Goal: Transaction & Acquisition: Obtain resource

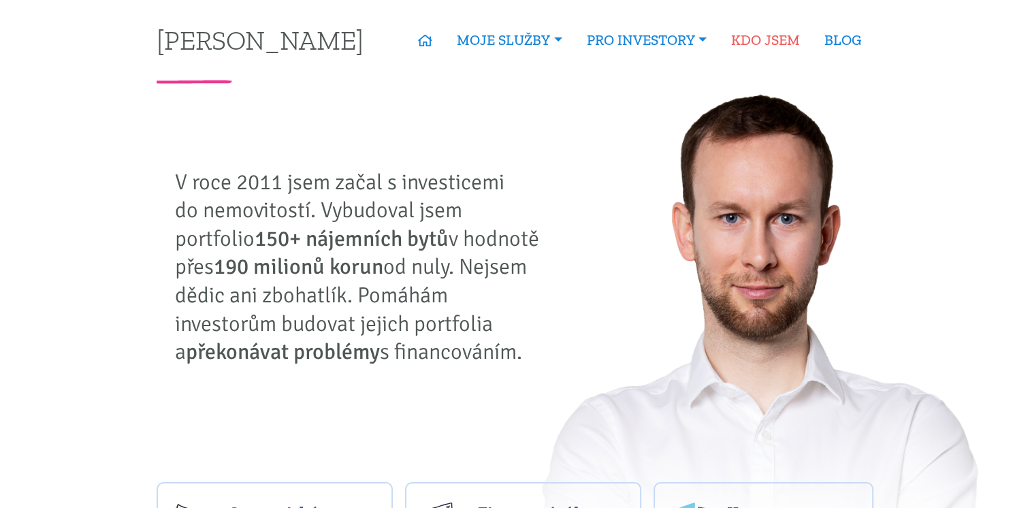
click at [771, 39] on link "KDO JSEM" at bounding box center [765, 40] width 93 height 31
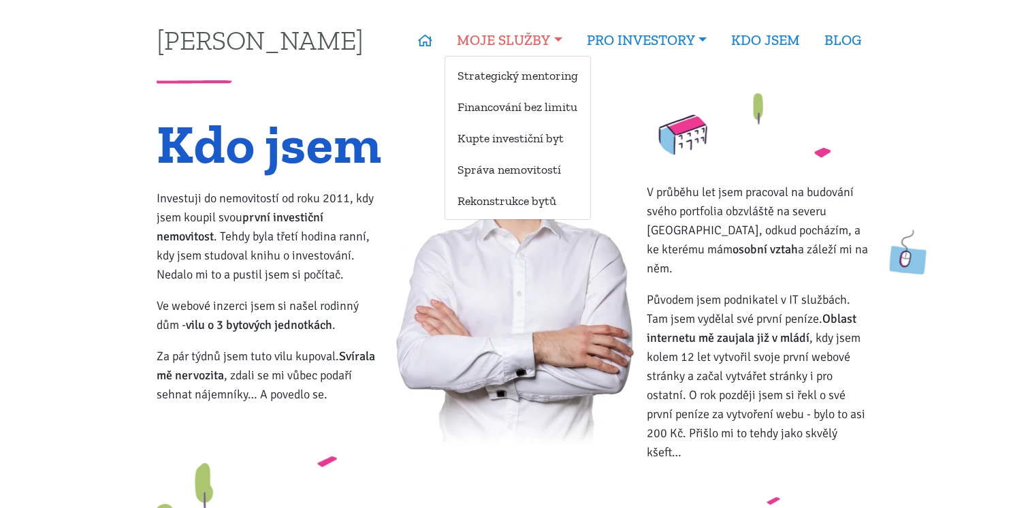
click at [554, 36] on link "MOJE SLUŽBY" at bounding box center [509, 40] width 129 height 31
click at [490, 176] on link "Správa nemovitostí" at bounding box center [517, 169] width 145 height 25
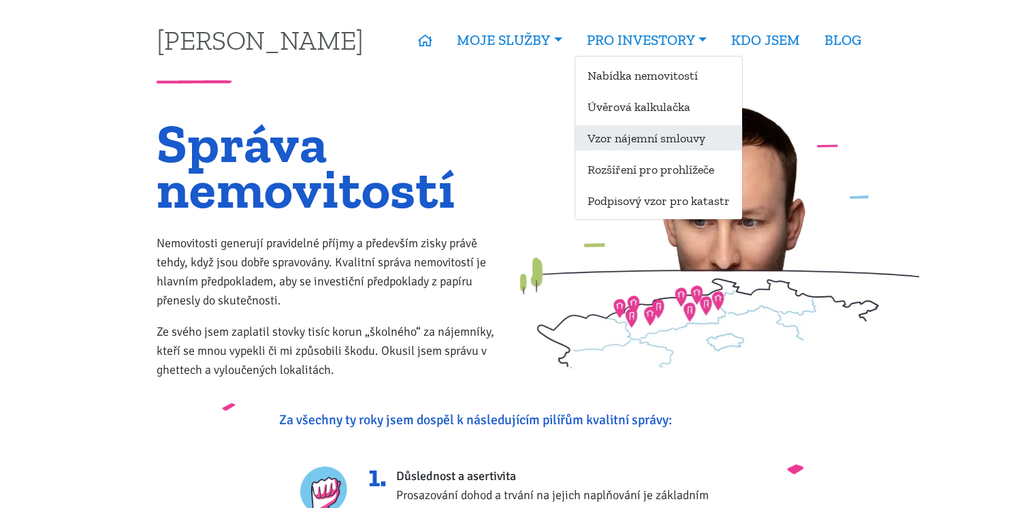
click at [637, 137] on link "Vzor nájemní smlouvy" at bounding box center [658, 137] width 167 height 25
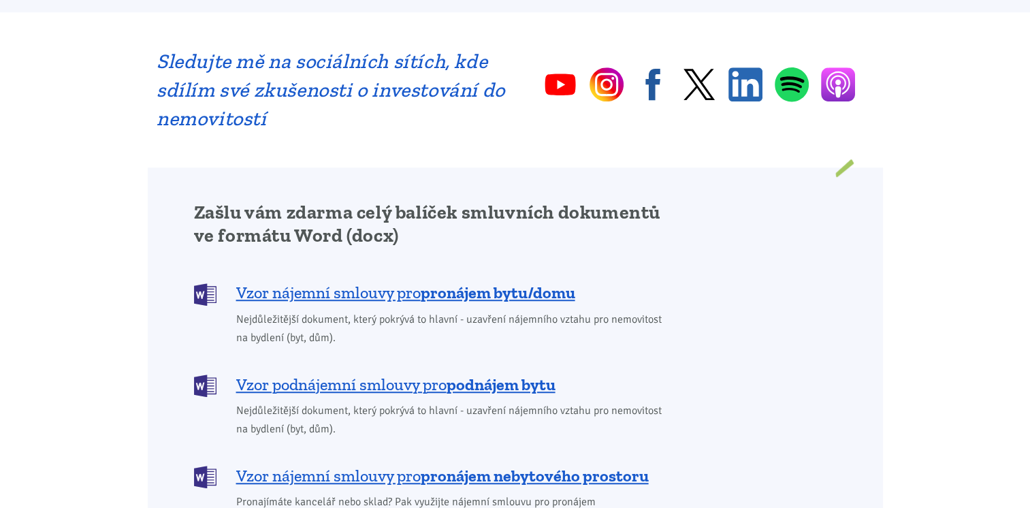
scroll to position [1021, 0]
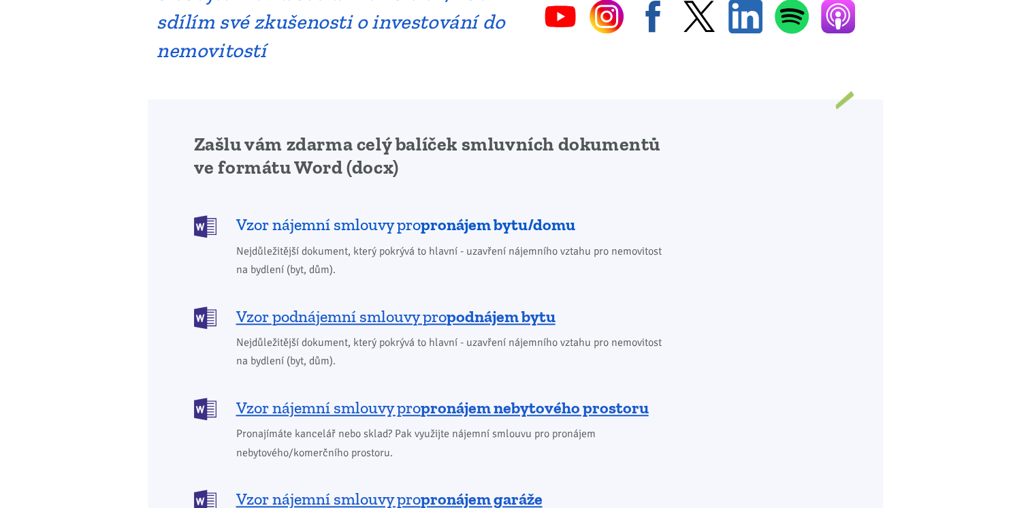
click at [473, 215] on b "pronájem bytu/domu" at bounding box center [498, 225] width 155 height 20
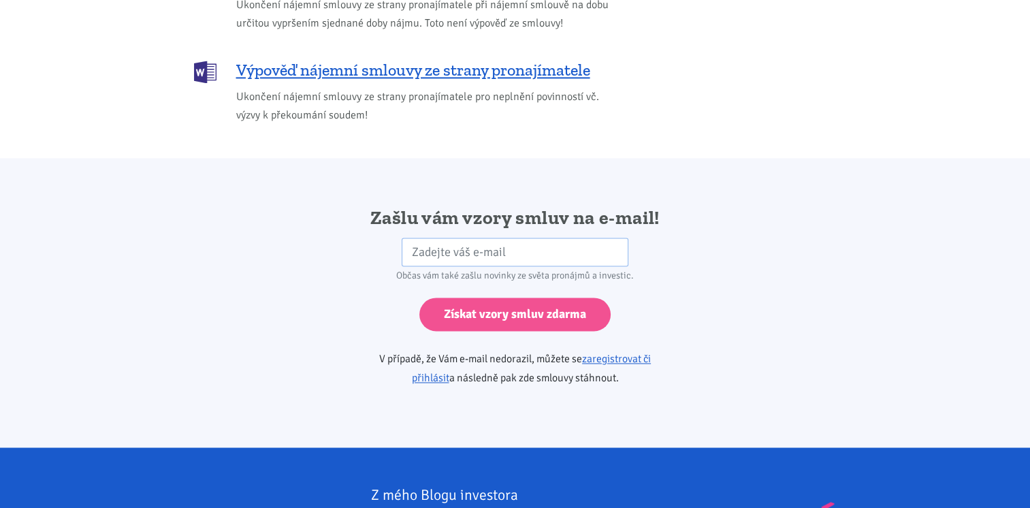
scroll to position [2138, 0]
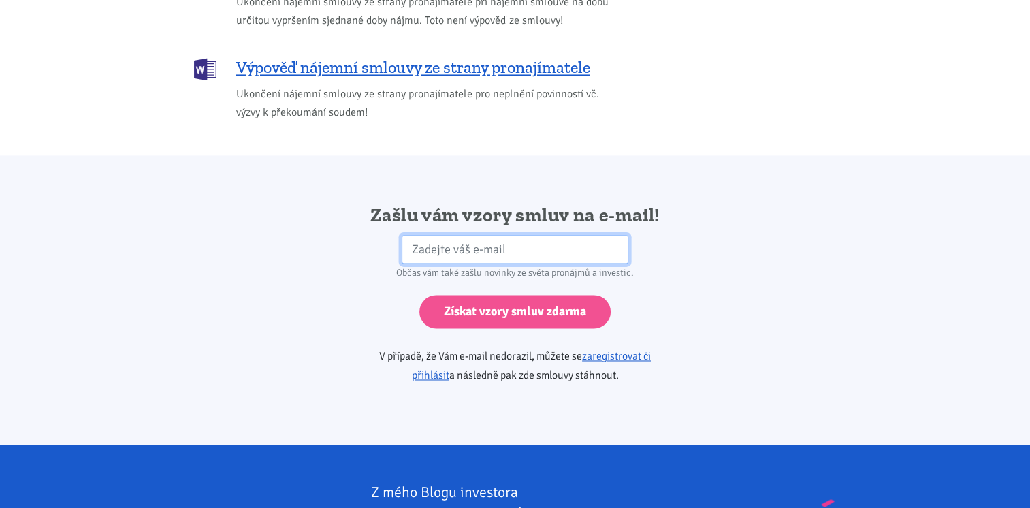
click at [521, 235] on input "email" at bounding box center [515, 249] width 227 height 29
type input "hanaprikryl@seznam.cz"
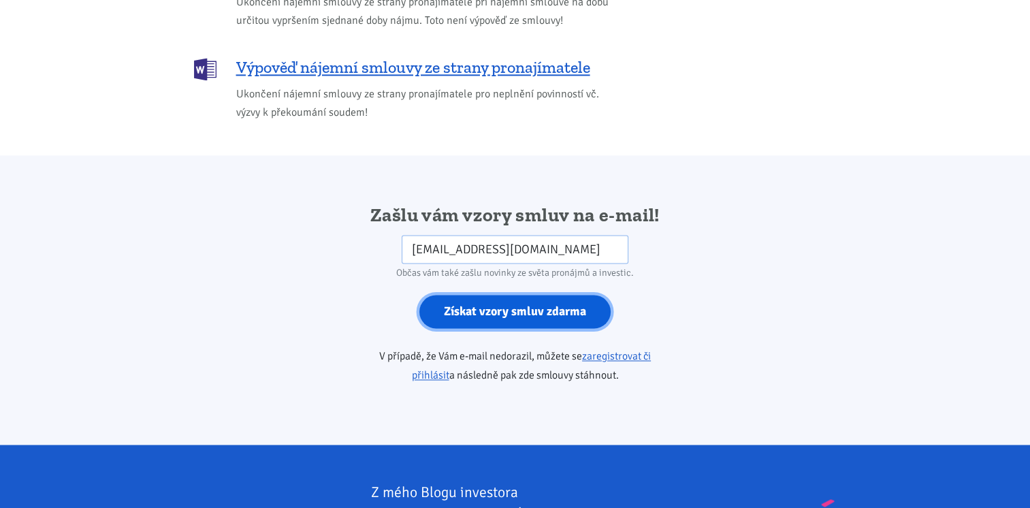
click at [498, 308] on input "Získat vzory smluv zdarma" at bounding box center [514, 311] width 191 height 33
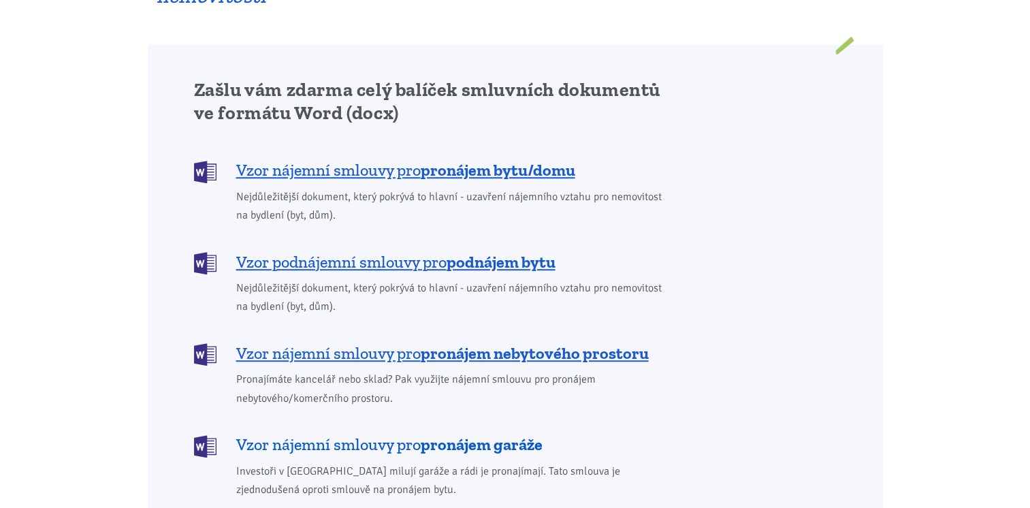
scroll to position [1049, 0]
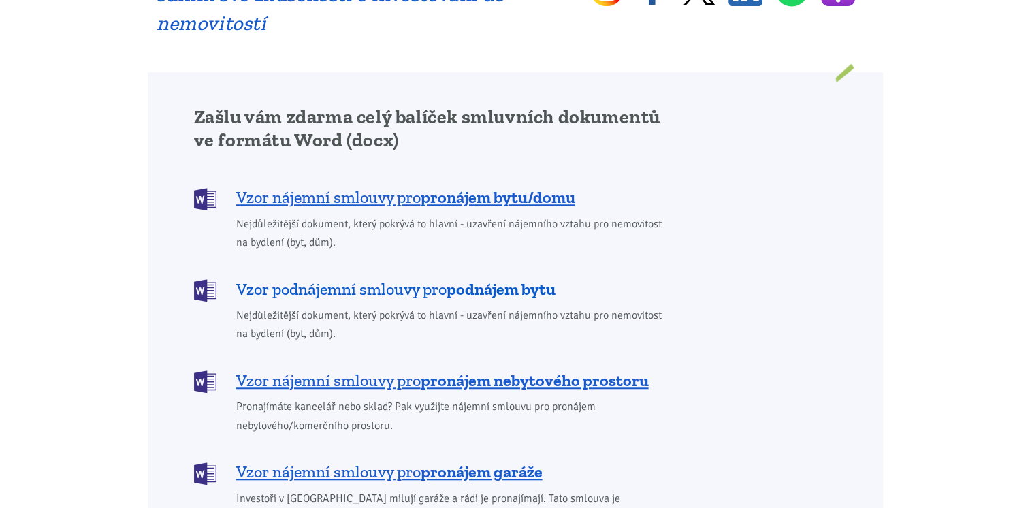
click at [441, 279] on span "Vzor podnájemní smlouvy pro podnájem bytu" at bounding box center [395, 290] width 319 height 22
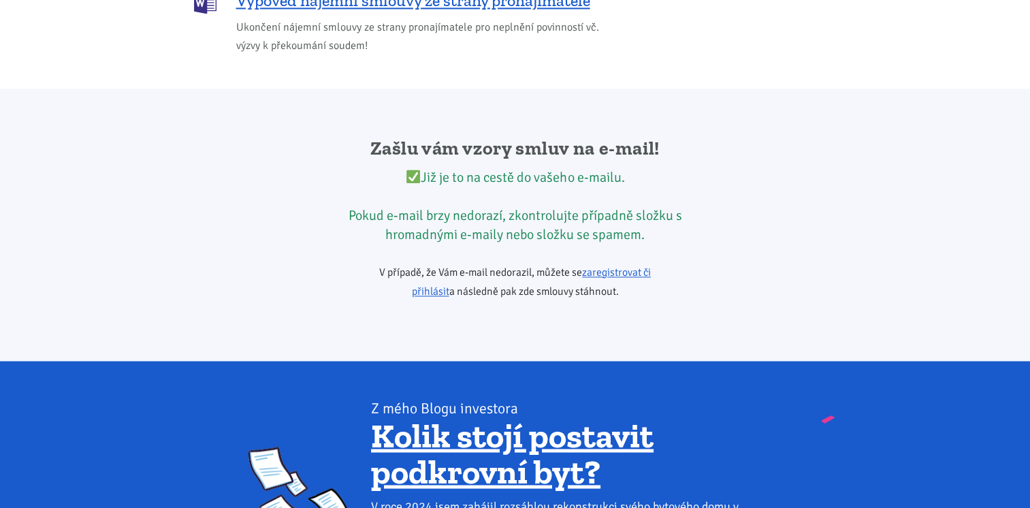
scroll to position [2274, 0]
